Goal: Task Accomplishment & Management: Manage account settings

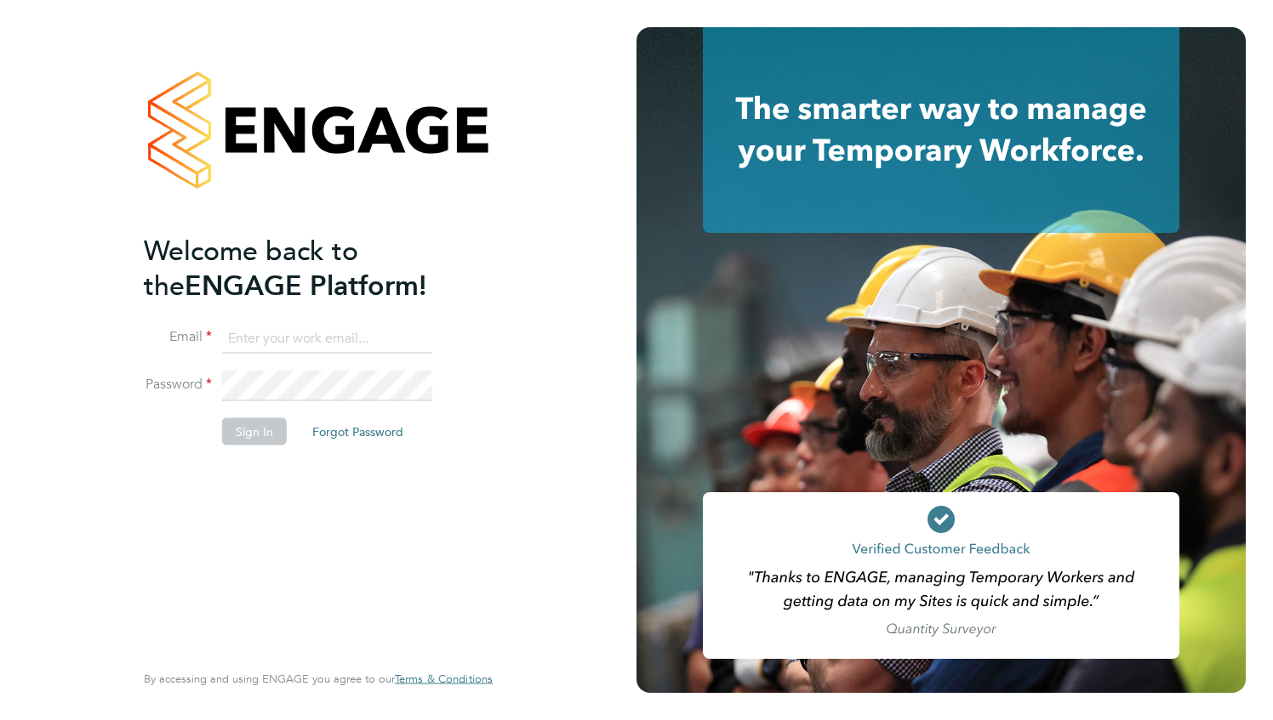
drag, startPoint x: 0, startPoint y: 0, endPoint x: 288, endPoint y: 332, distance: 439.0
click at [288, 332] on input at bounding box center [327, 338] width 210 height 31
type input "[EMAIL_ADDRESS][DOMAIN_NAME]"
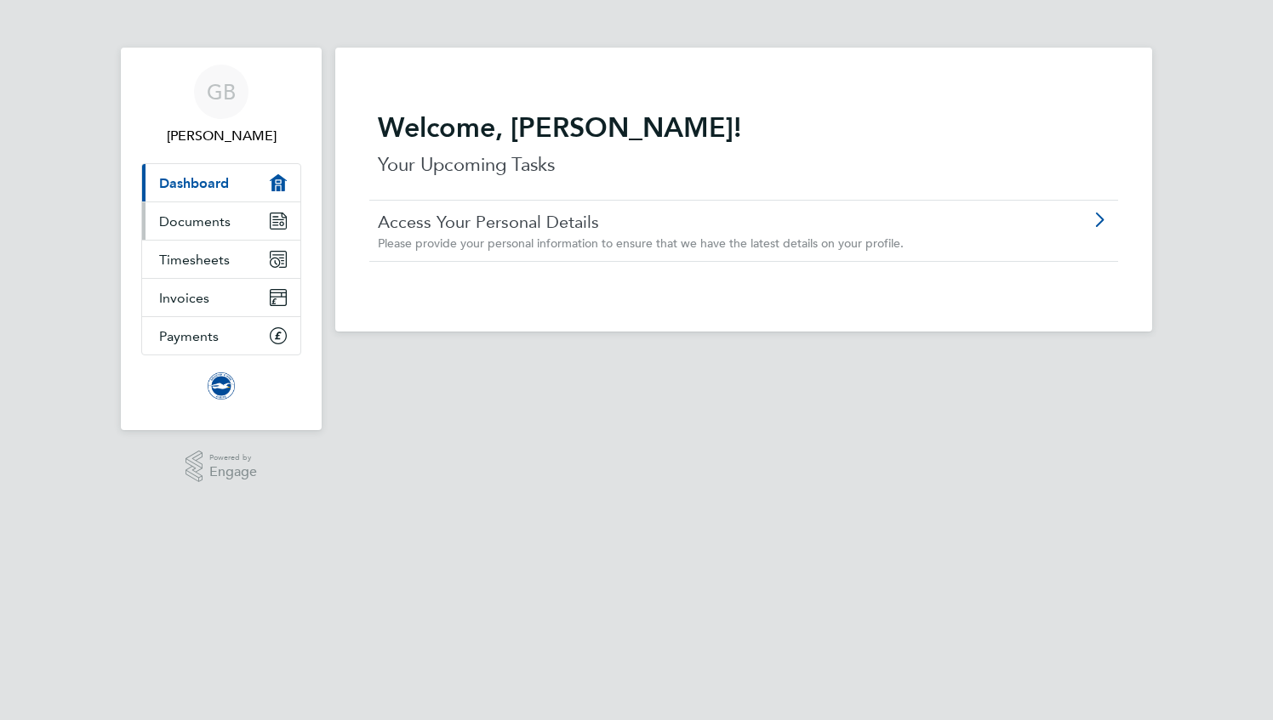
click at [225, 230] on link "Documents" at bounding box center [221, 220] width 158 height 37
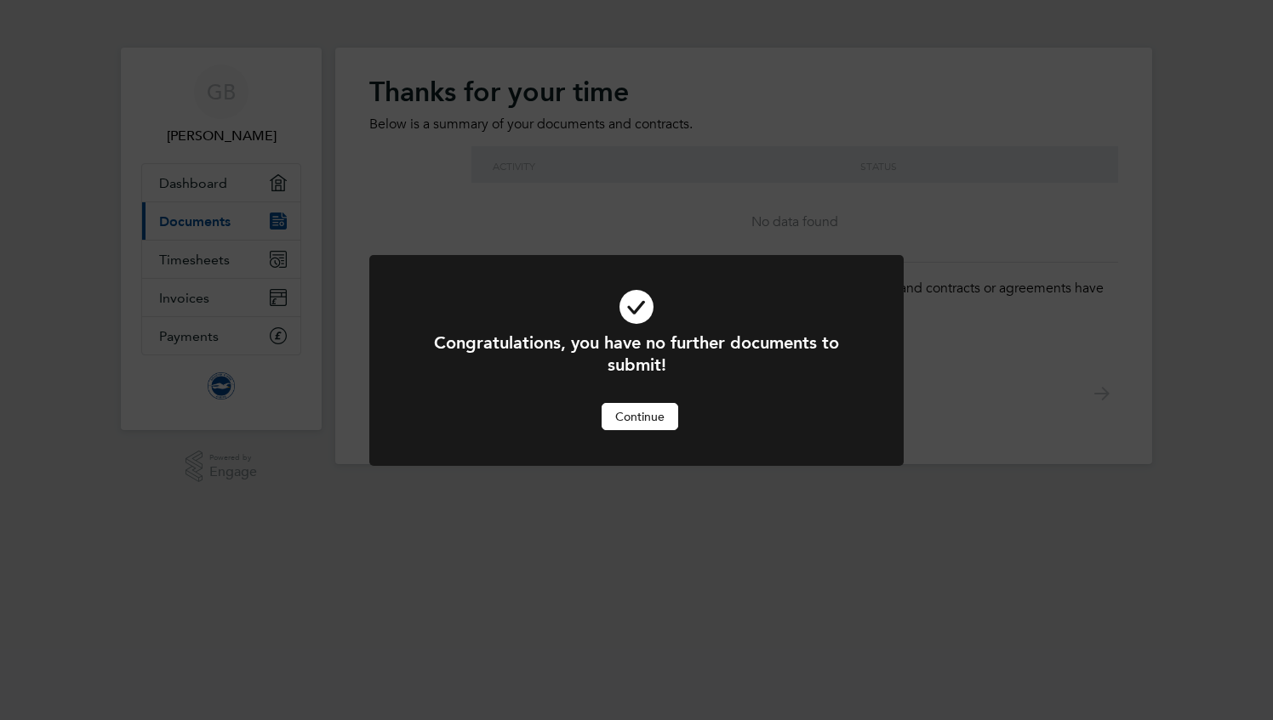
click at [632, 436] on div at bounding box center [636, 360] width 534 height 211
click at [619, 422] on button "Continue" at bounding box center [639, 416] width 77 height 27
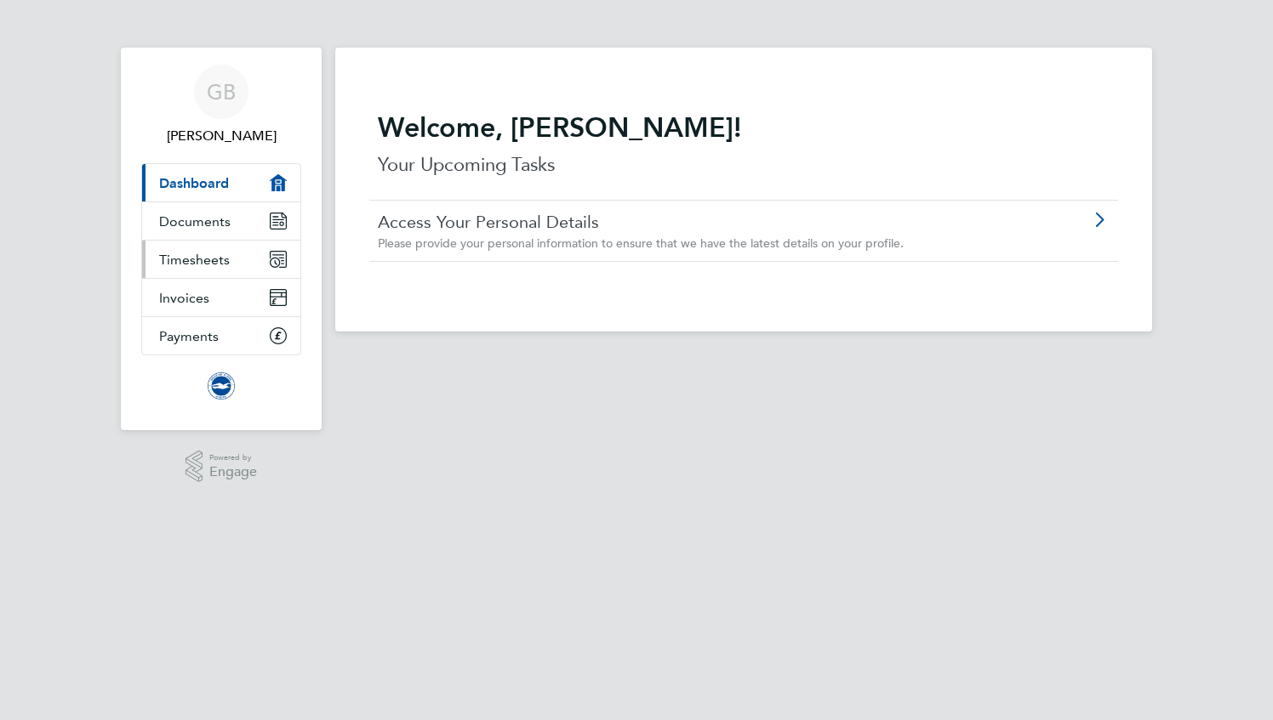
click at [230, 265] on link "Timesheets" at bounding box center [221, 259] width 158 height 37
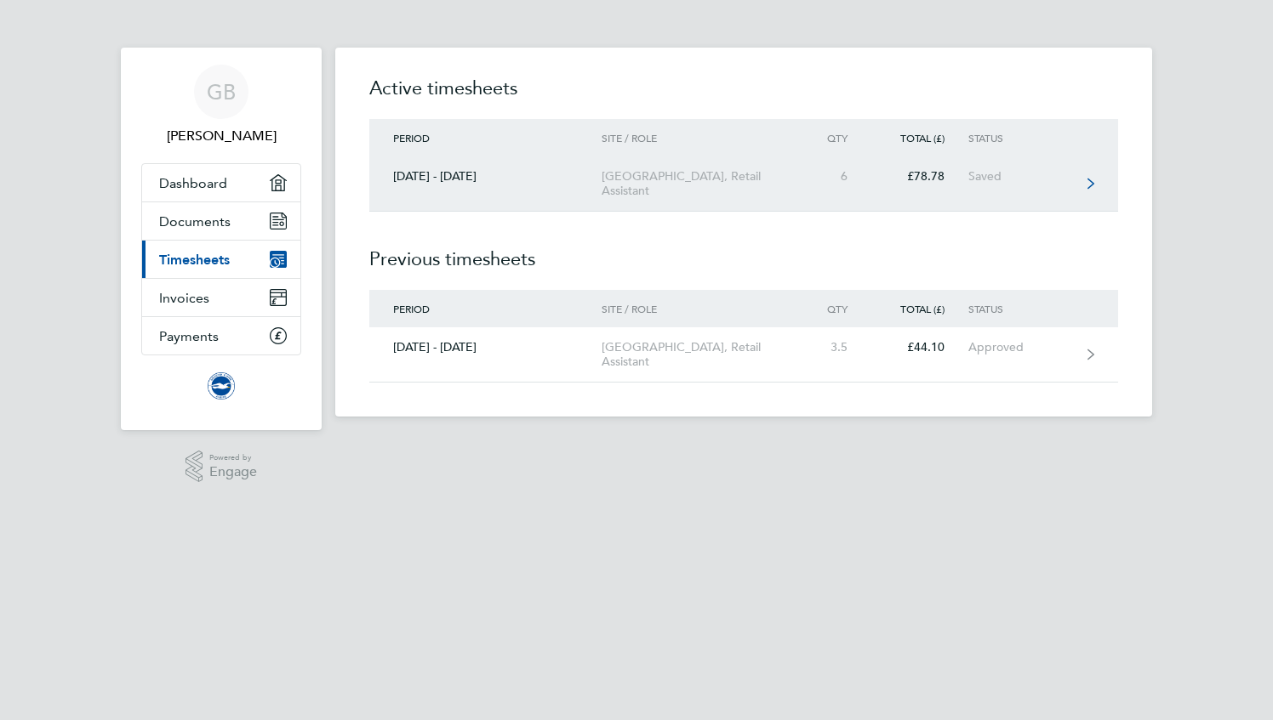
click at [455, 190] on link "[DATE] - [DATE] [GEOGRAPHIC_DATA], Retail Assistant 6 £78.78 Saved" at bounding box center [743, 184] width 749 height 55
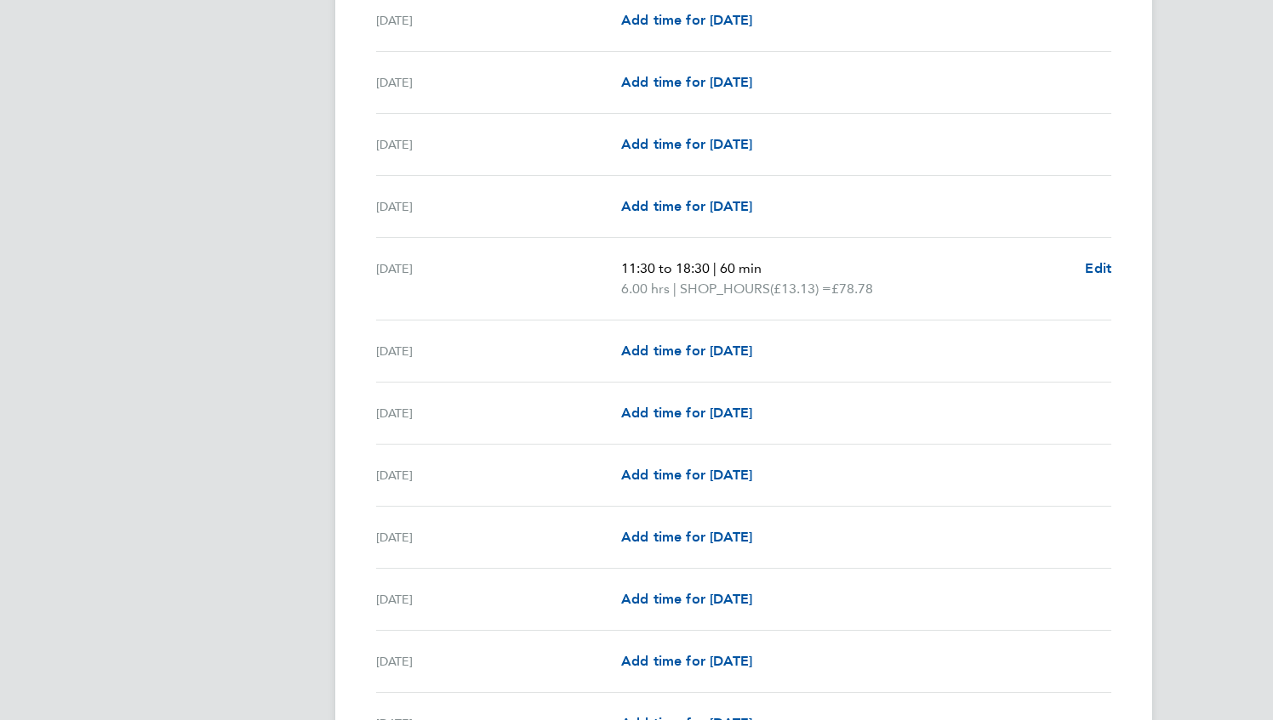
scroll to position [1791, 0]
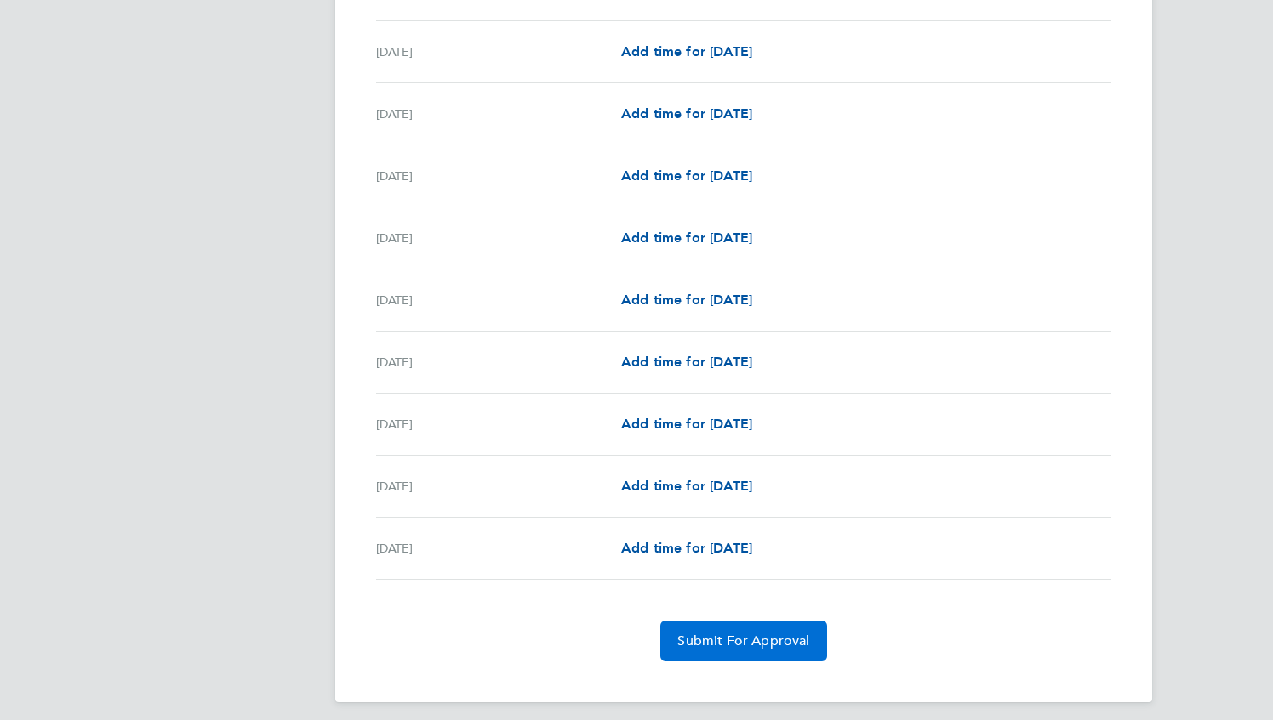
click at [749, 623] on button "Submit For Approval" at bounding box center [743, 641] width 166 height 41
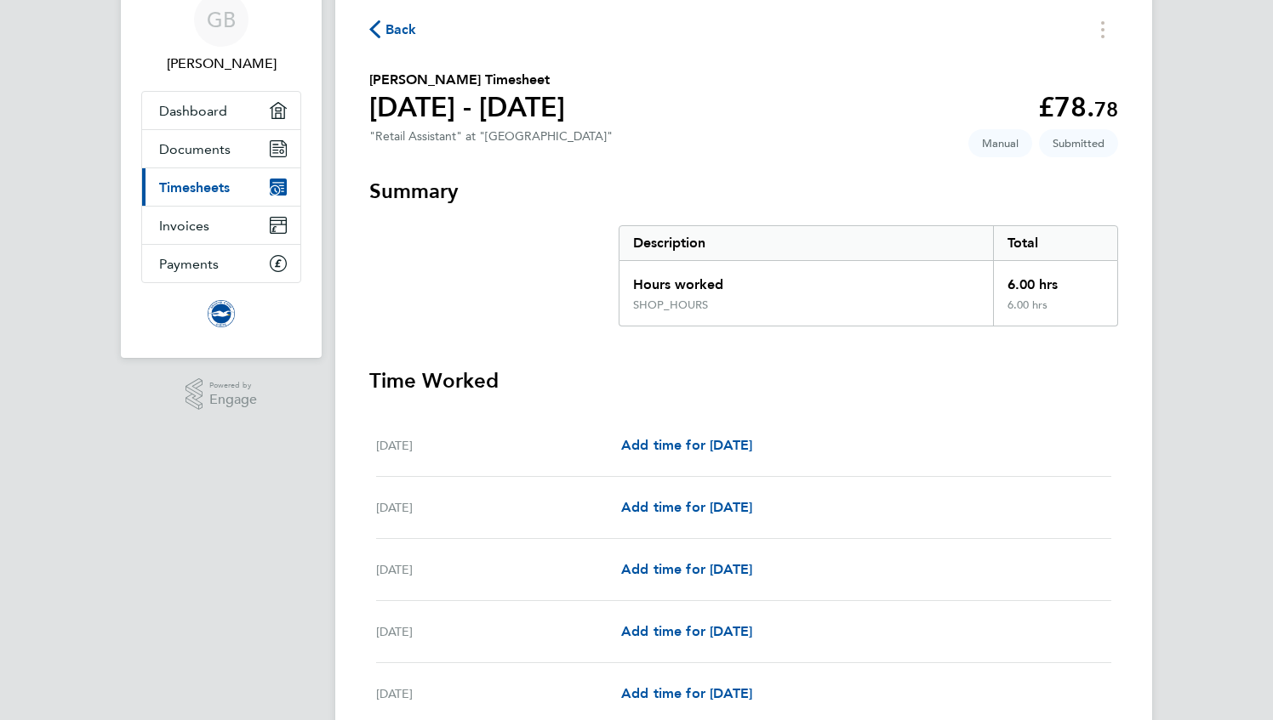
scroll to position [0, 0]
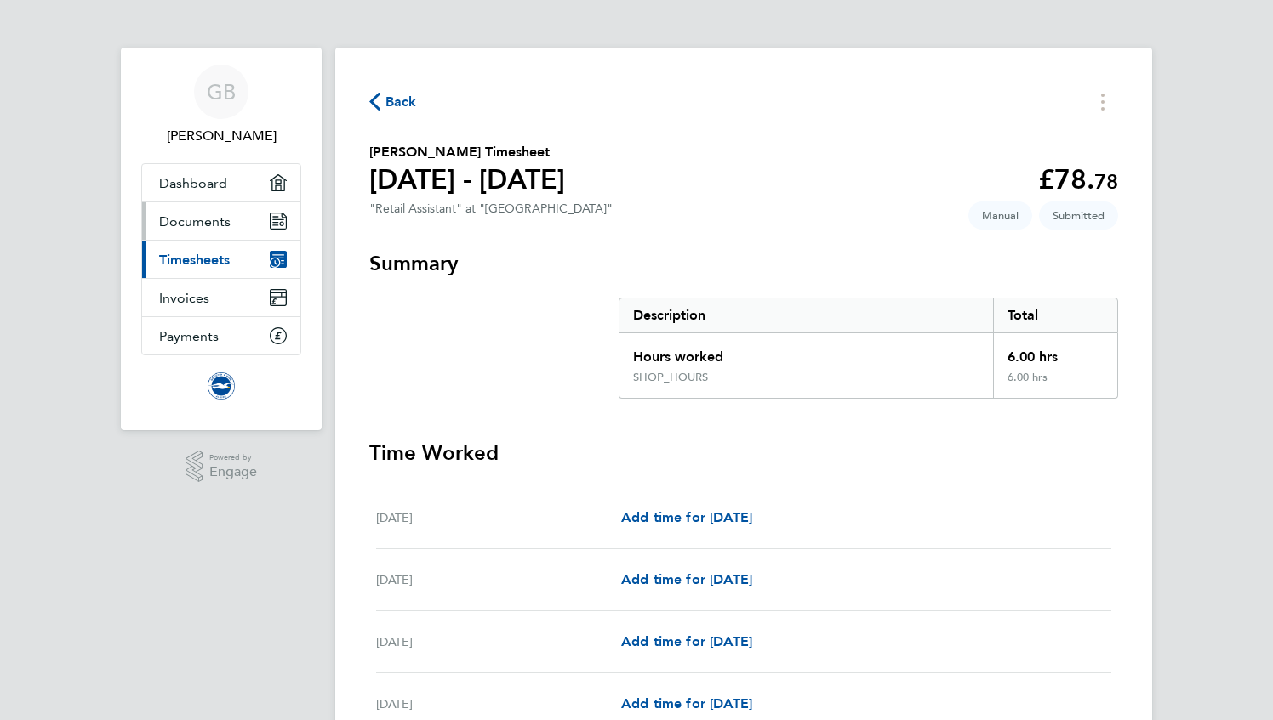
click at [211, 221] on span "Documents" at bounding box center [194, 222] width 71 height 16
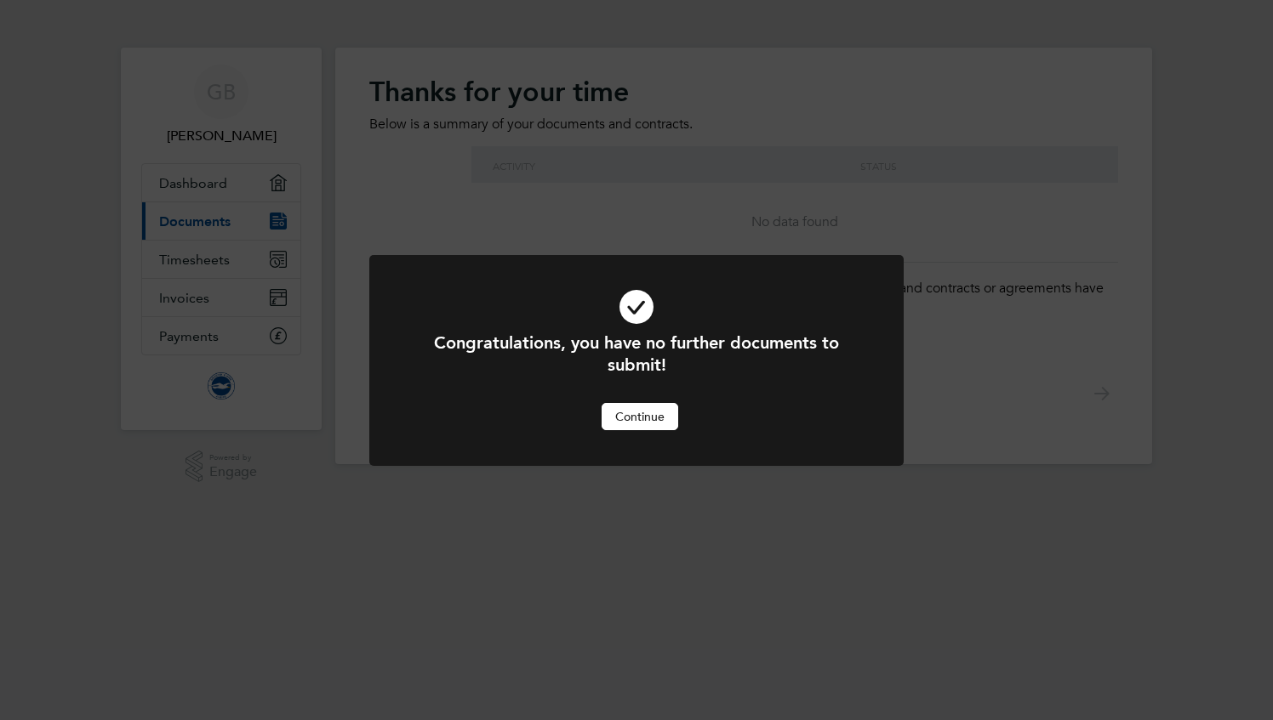
click at [624, 419] on button "Continue" at bounding box center [639, 416] width 77 height 27
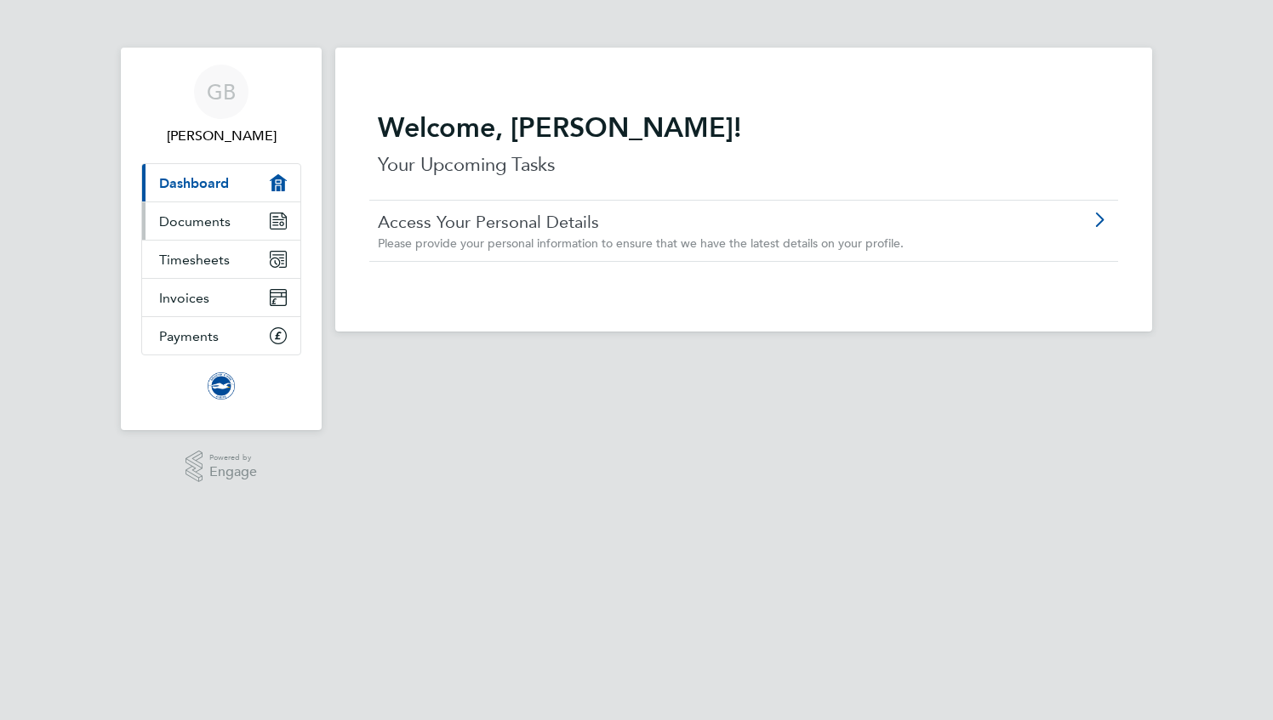
click at [232, 215] on link "Documents" at bounding box center [221, 220] width 158 height 37
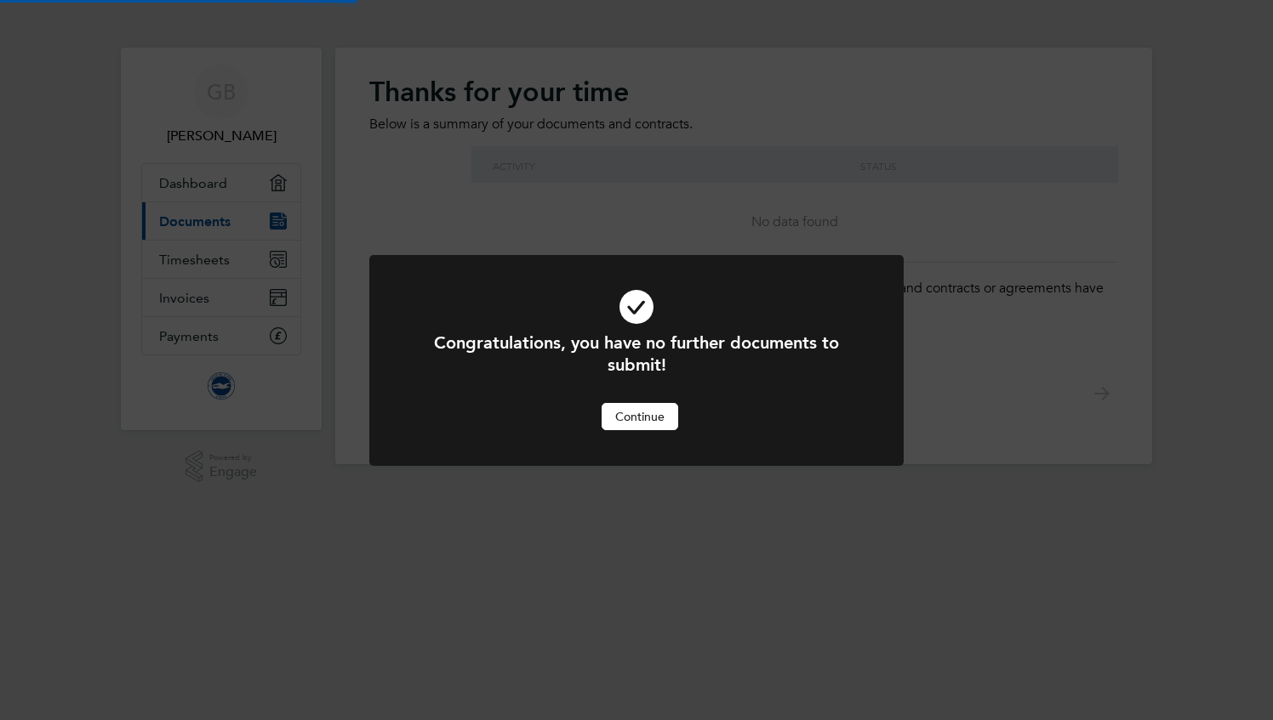
click at [225, 259] on div "Congratulations, you have no further documents to submit! Cancel Continue" at bounding box center [636, 360] width 1273 height 720
click at [619, 408] on button "Continue" at bounding box center [639, 416] width 77 height 27
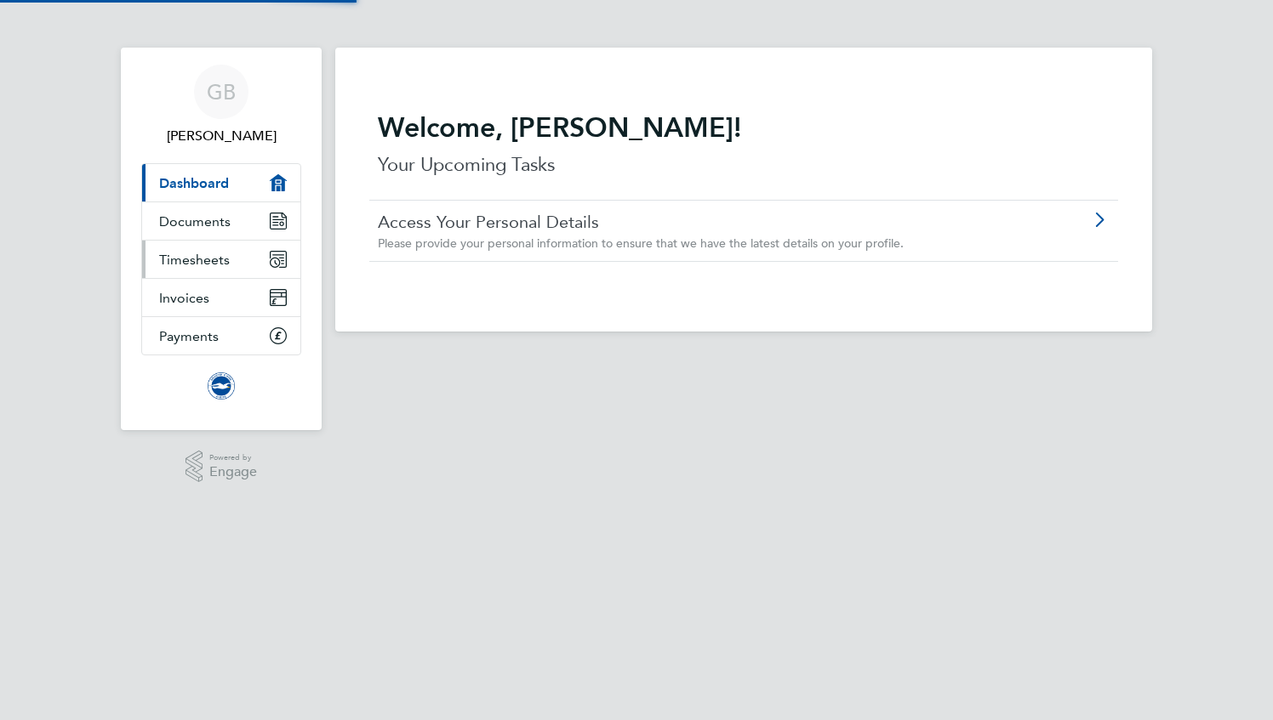
click at [210, 245] on link "Timesheets" at bounding box center [221, 259] width 158 height 37
